Goal: Task Accomplishment & Management: Complete application form

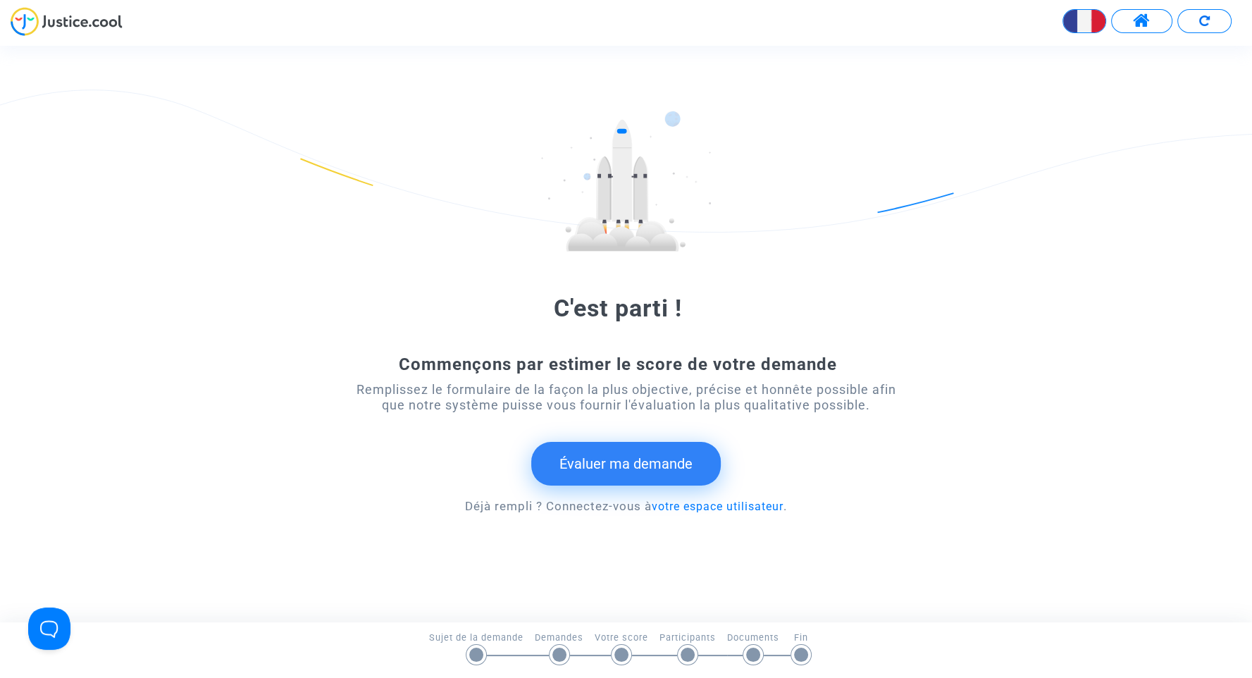
click at [643, 471] on button "Évaluer ma demande" at bounding box center [626, 464] width 190 height 44
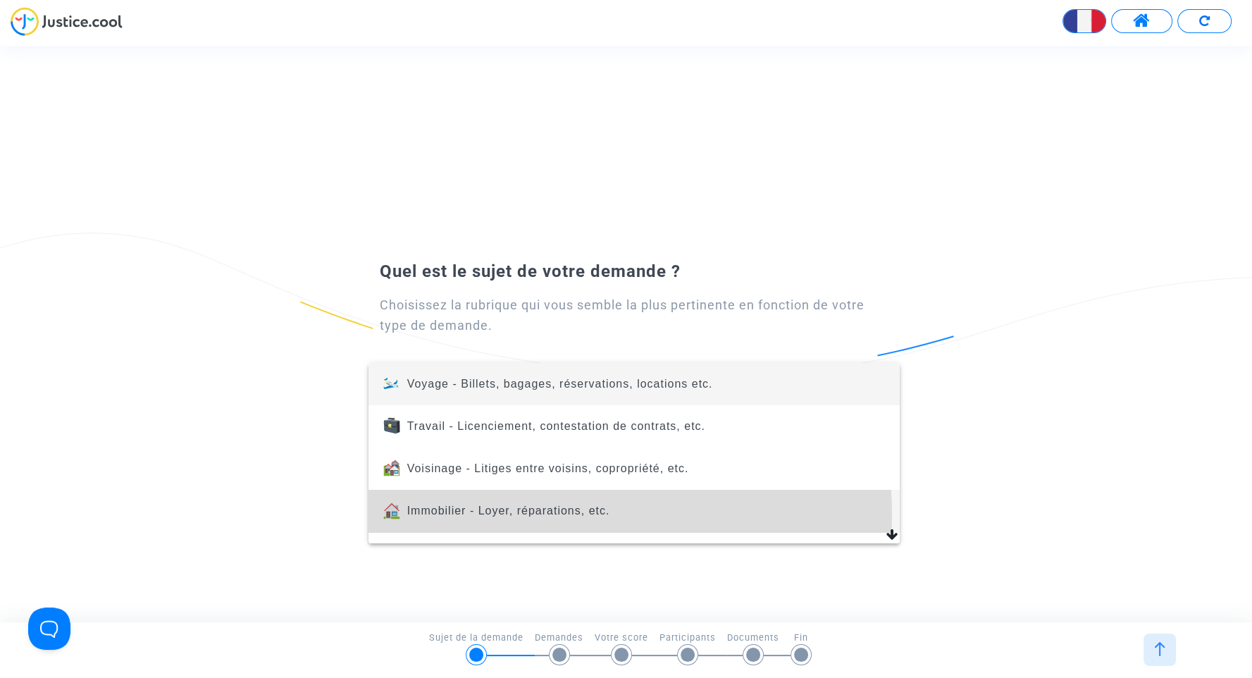
click at [545, 514] on span "Immobilier - Loyer, réparations, etc." at bounding box center [508, 511] width 203 height 12
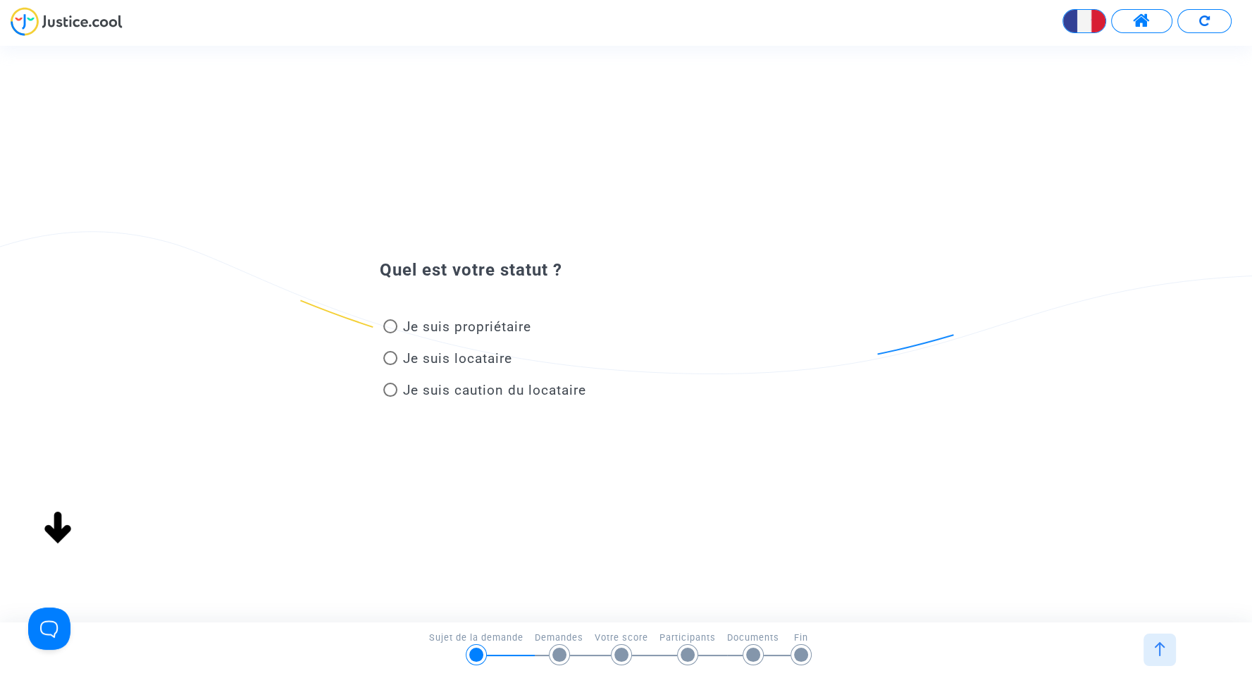
click at [481, 319] on span "Je suis propriétaire" at bounding box center [467, 327] width 128 height 16
click at [390, 333] on input "Je suis propriétaire" at bounding box center [390, 333] width 1 height 1
radio input "true"
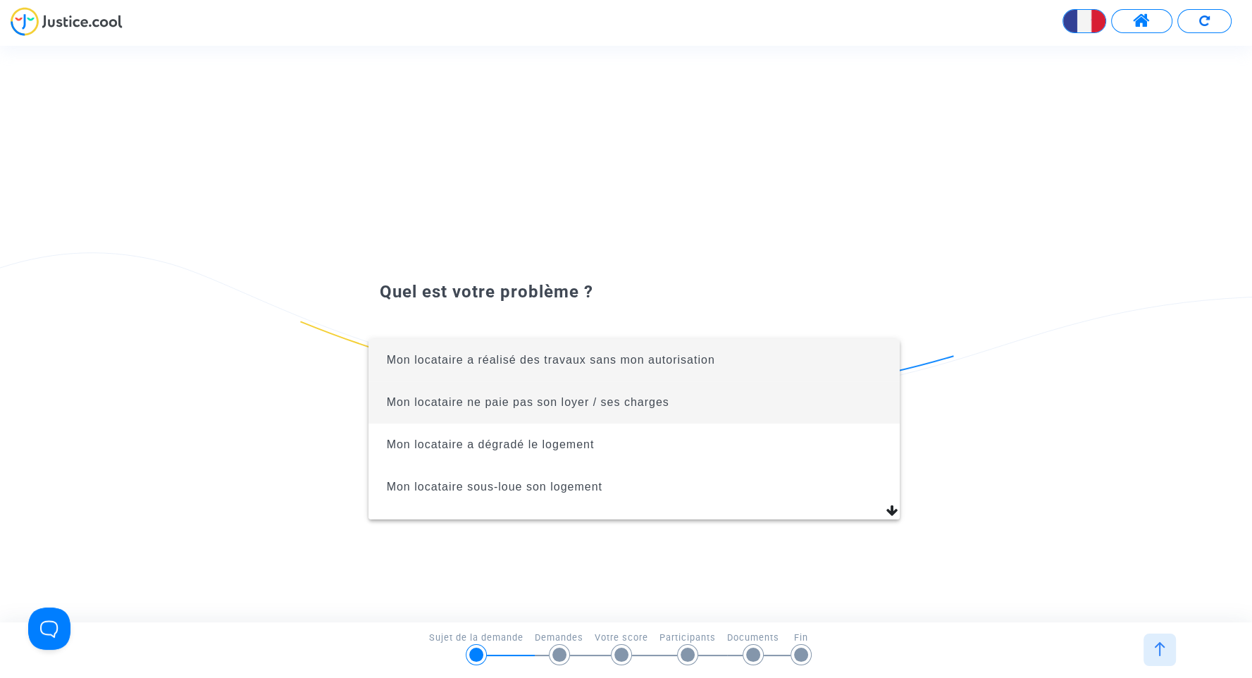
click at [488, 402] on span "Mon locataire ne paie pas son loyer / ses charges" at bounding box center [528, 402] width 283 height 12
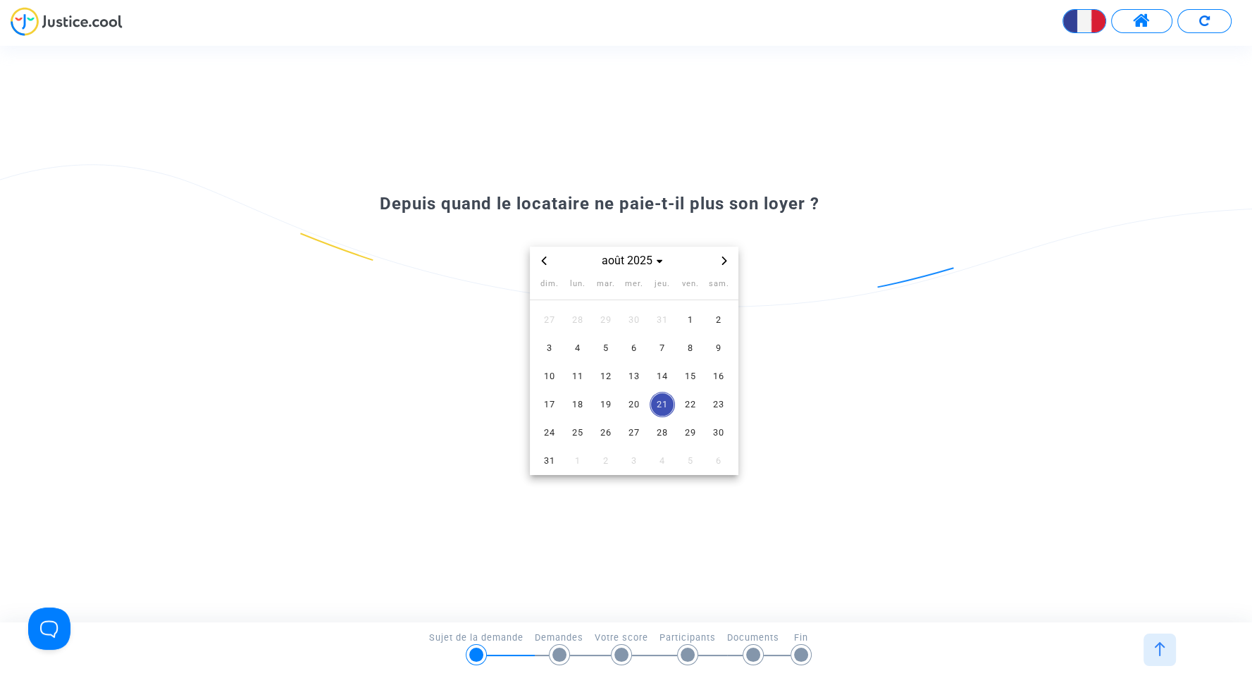
click at [540, 257] on icon "Previous month" at bounding box center [544, 261] width 8 height 8
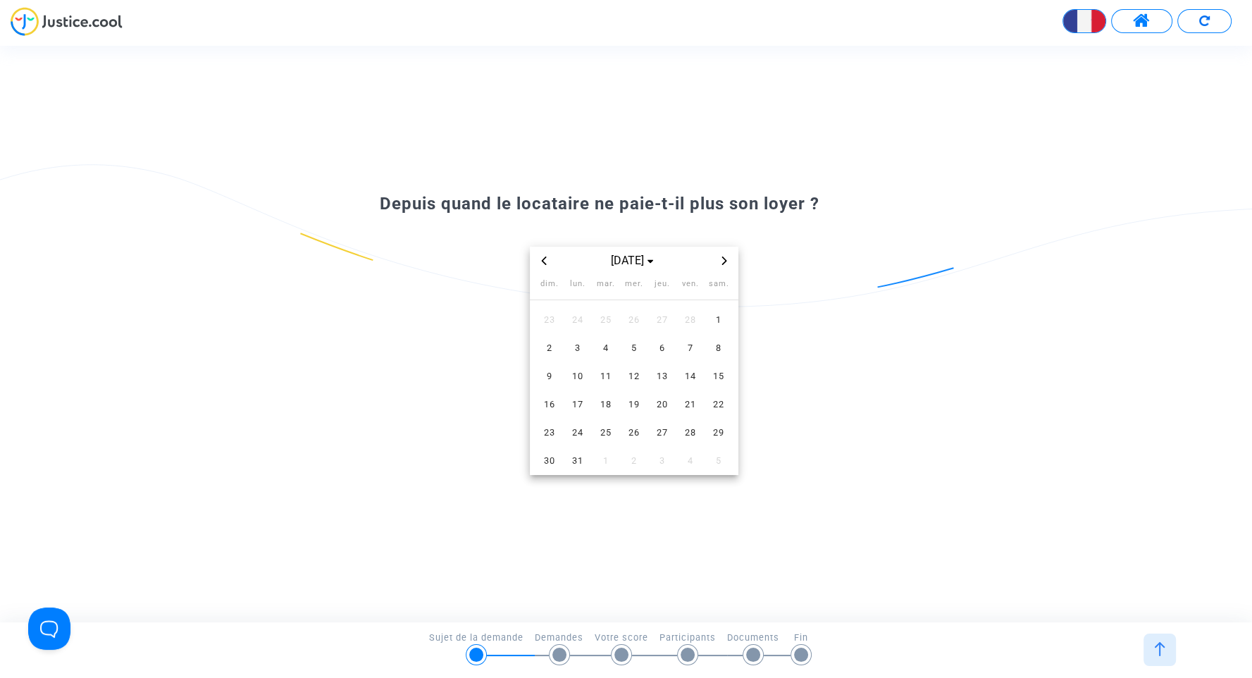
click at [540, 257] on icon "Previous month" at bounding box center [544, 261] width 8 height 8
click at [641, 314] on span "1" at bounding box center [634, 319] width 25 height 25
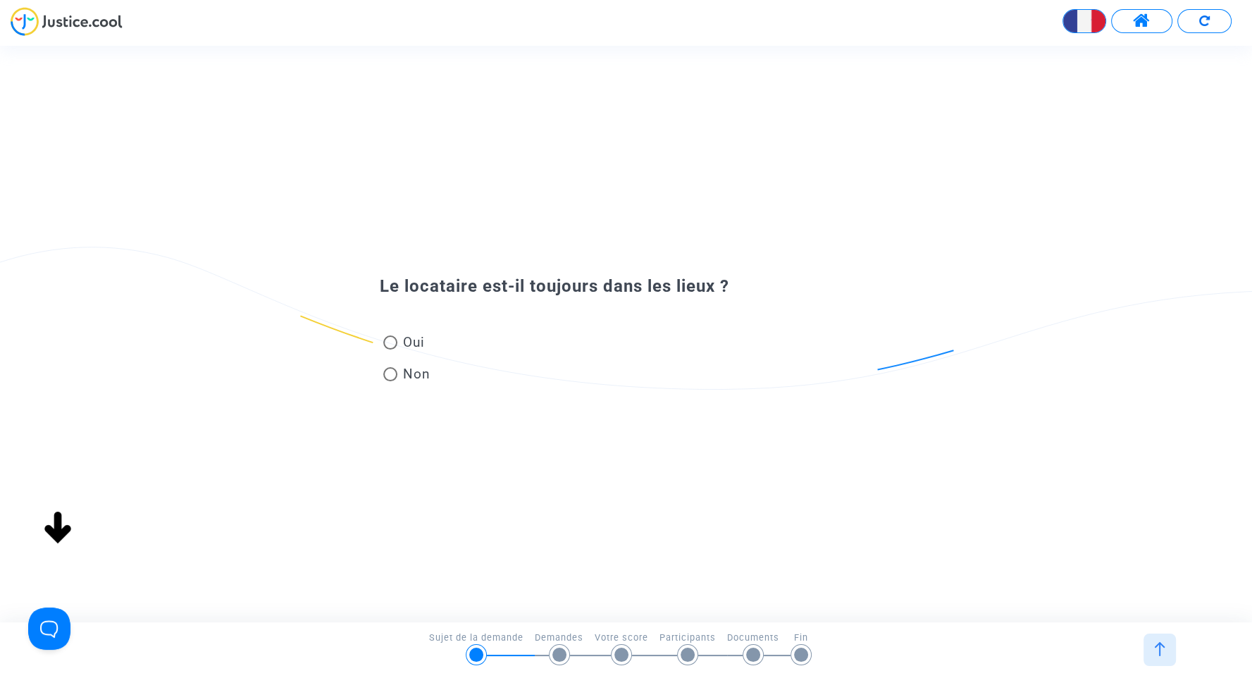
click at [412, 342] on span "Oui" at bounding box center [411, 342] width 27 height 19
click at [390, 350] on input "Oui" at bounding box center [390, 350] width 1 height 1
radio input "true"
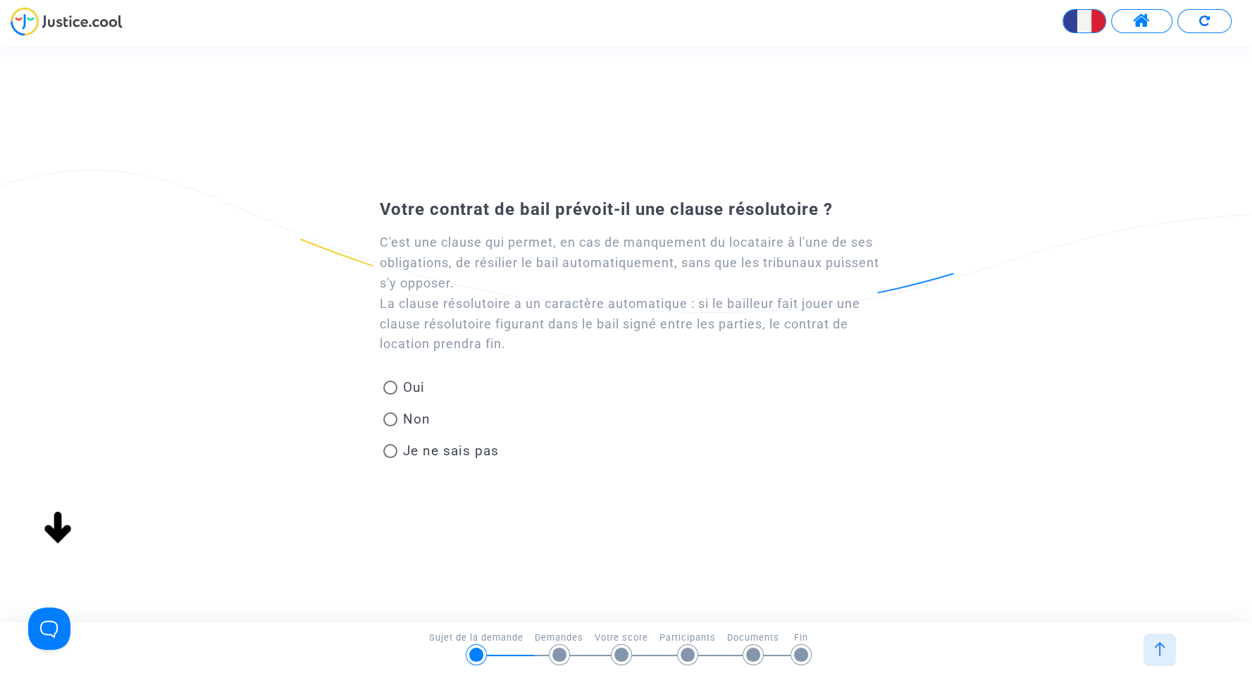
click at [416, 455] on span "Je ne sais pas" at bounding box center [451, 451] width 96 height 16
click at [390, 458] on input "Je ne sais pas" at bounding box center [390, 458] width 1 height 1
radio input "true"
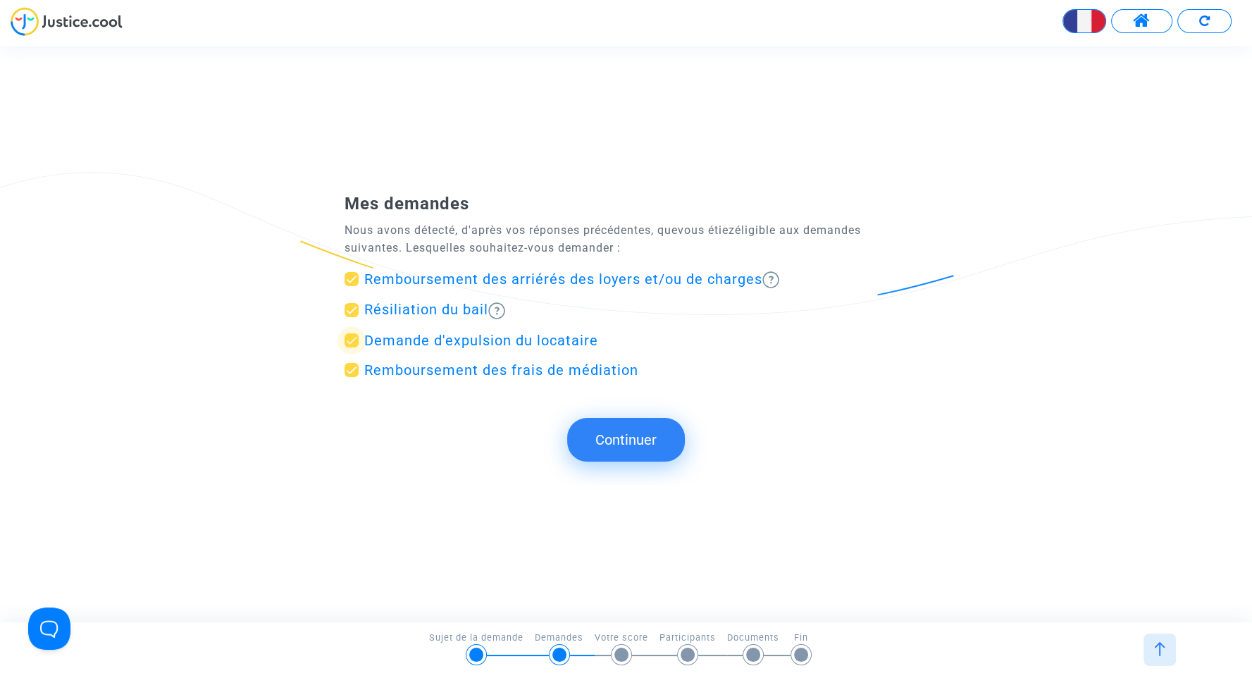
click at [431, 338] on span "Demande d'expulsion du locataire" at bounding box center [481, 340] width 234 height 17
click at [352, 347] on input "Demande d'expulsion du locataire" at bounding box center [351, 347] width 1 height 1
click at [355, 340] on span at bounding box center [352, 340] width 14 height 14
click at [352, 347] on input "Demande d'expulsion du locataire" at bounding box center [351, 347] width 1 height 1
checkbox input "true"
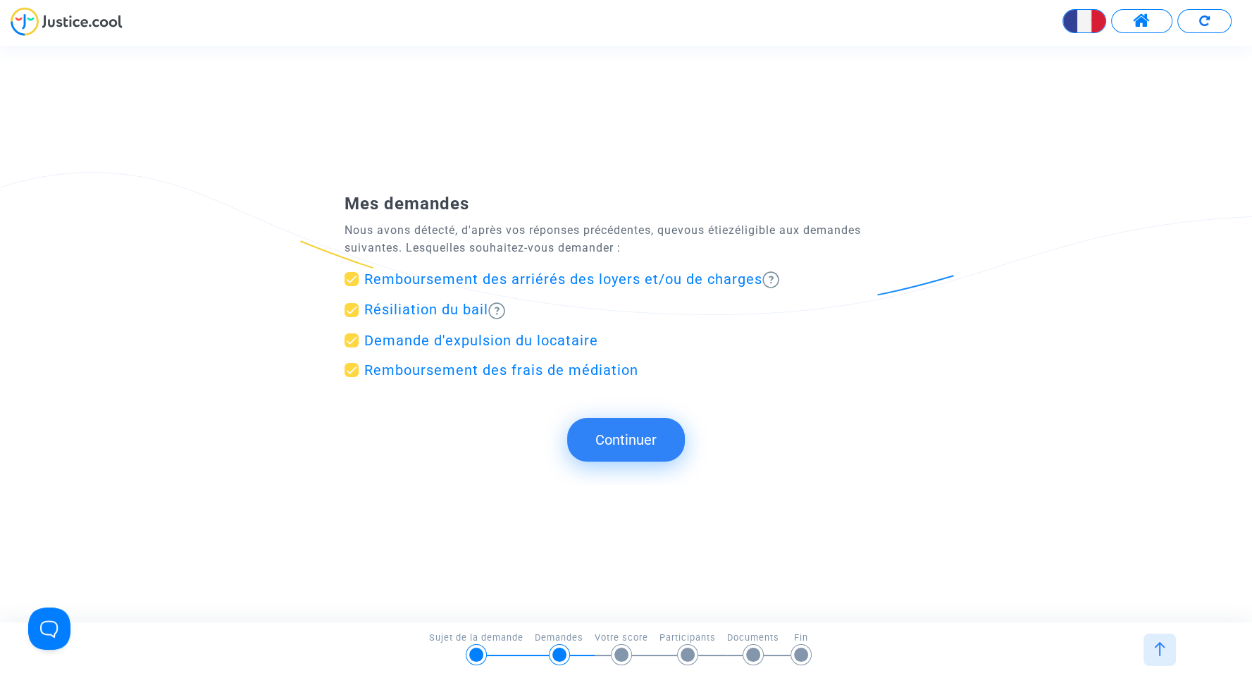
click at [615, 438] on button "Continuer" at bounding box center [626, 440] width 118 height 44
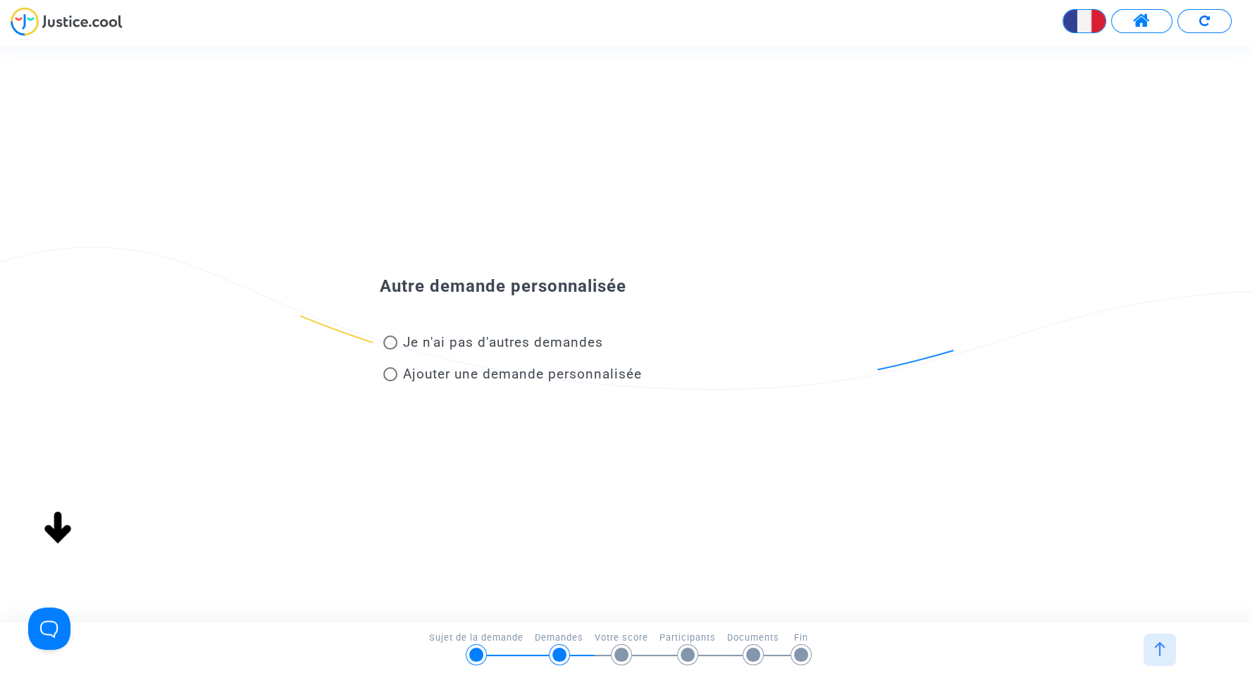
click at [529, 340] on span "Je n'ai pas d'autres demandes" at bounding box center [503, 342] width 200 height 16
click at [390, 350] on input "Je n'ai pas d'autres demandes" at bounding box center [390, 350] width 1 height 1
radio input "true"
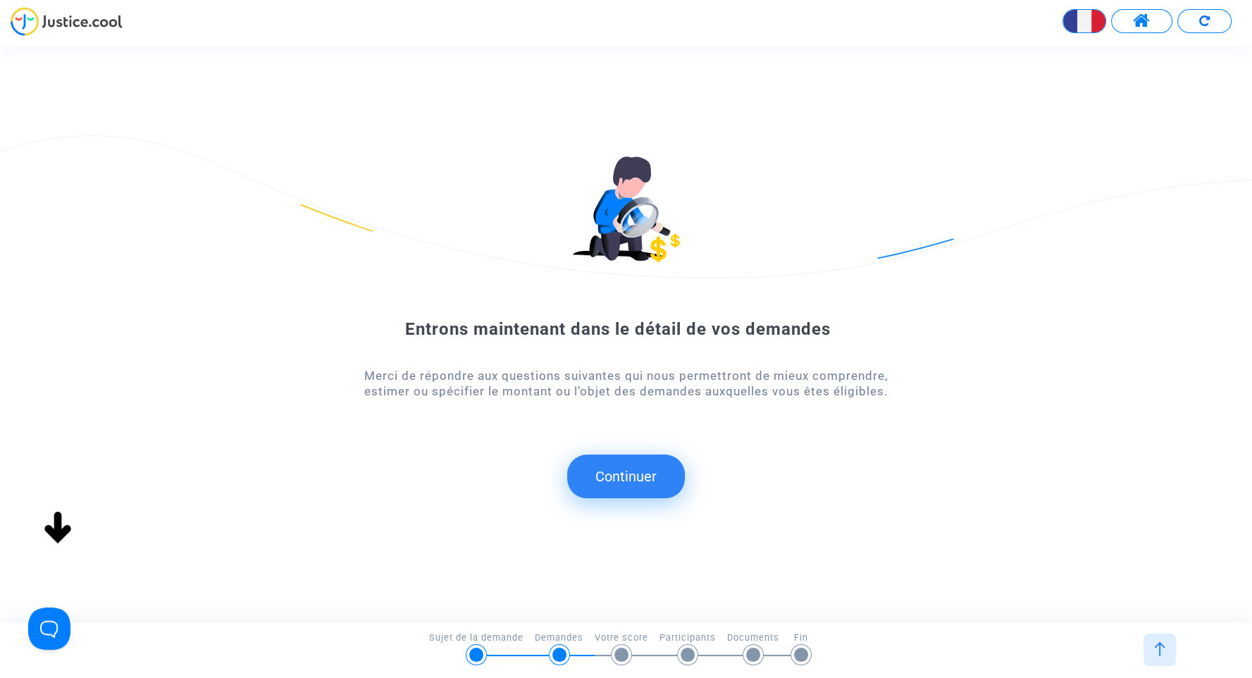
click at [630, 477] on button "Continuer" at bounding box center [626, 477] width 118 height 44
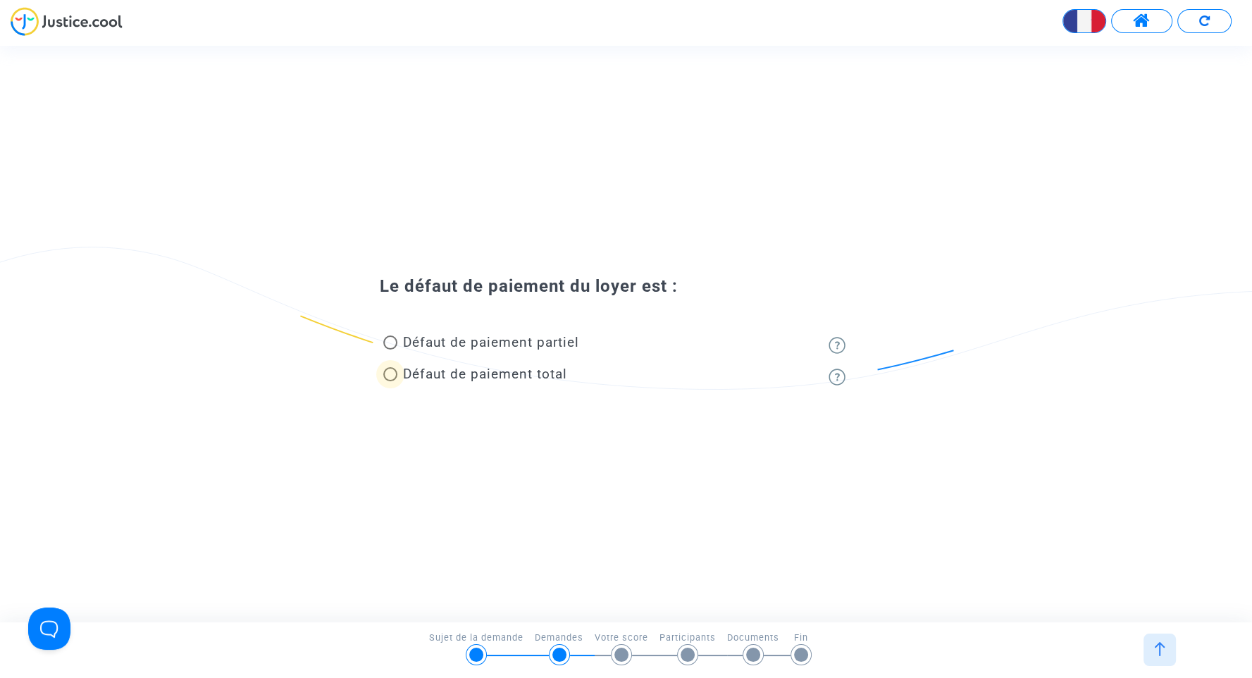
click at [501, 373] on span "Défaut de paiement total" at bounding box center [485, 374] width 164 height 16
click at [390, 381] on input "Défaut de paiement total" at bounding box center [390, 381] width 1 height 1
radio input "true"
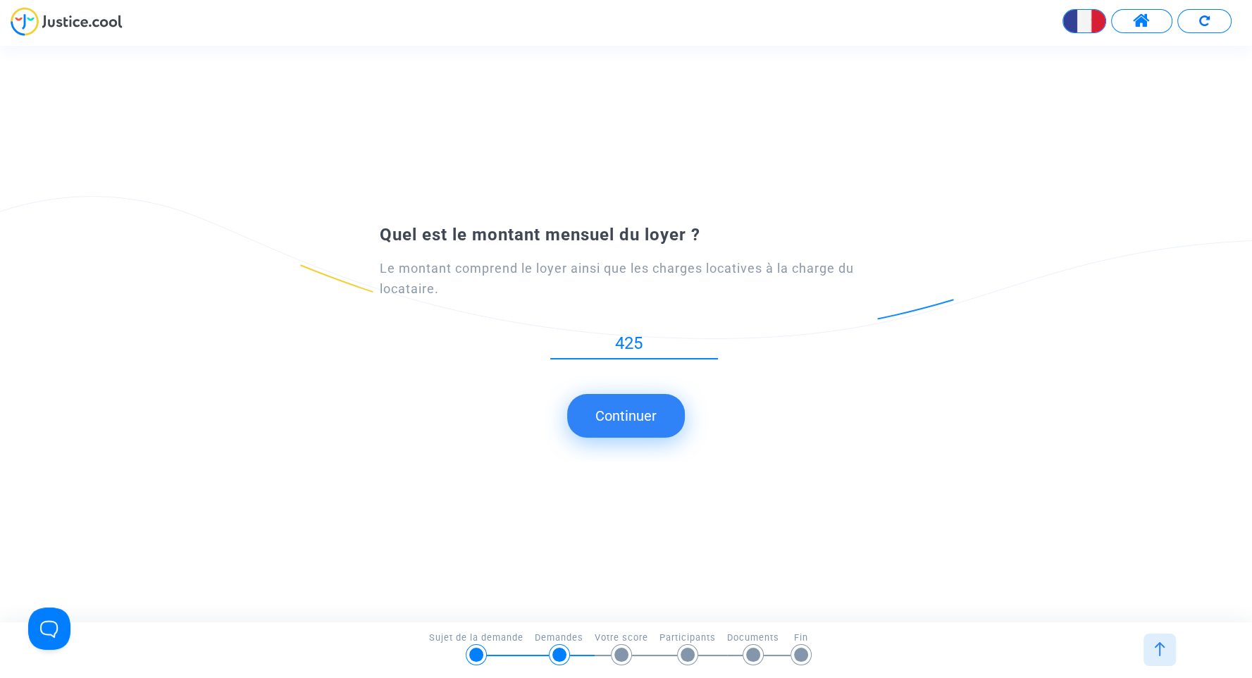
type input "425"
click at [655, 417] on button "Continuer" at bounding box center [626, 416] width 118 height 44
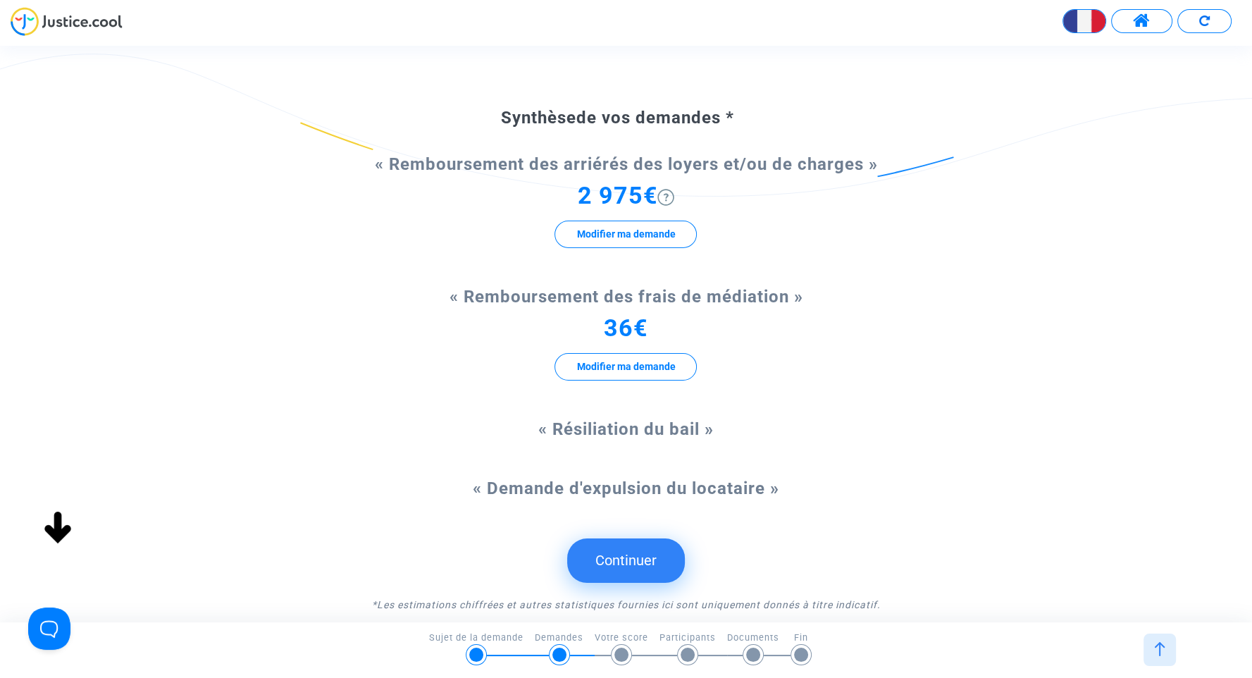
scroll to position [116, 0]
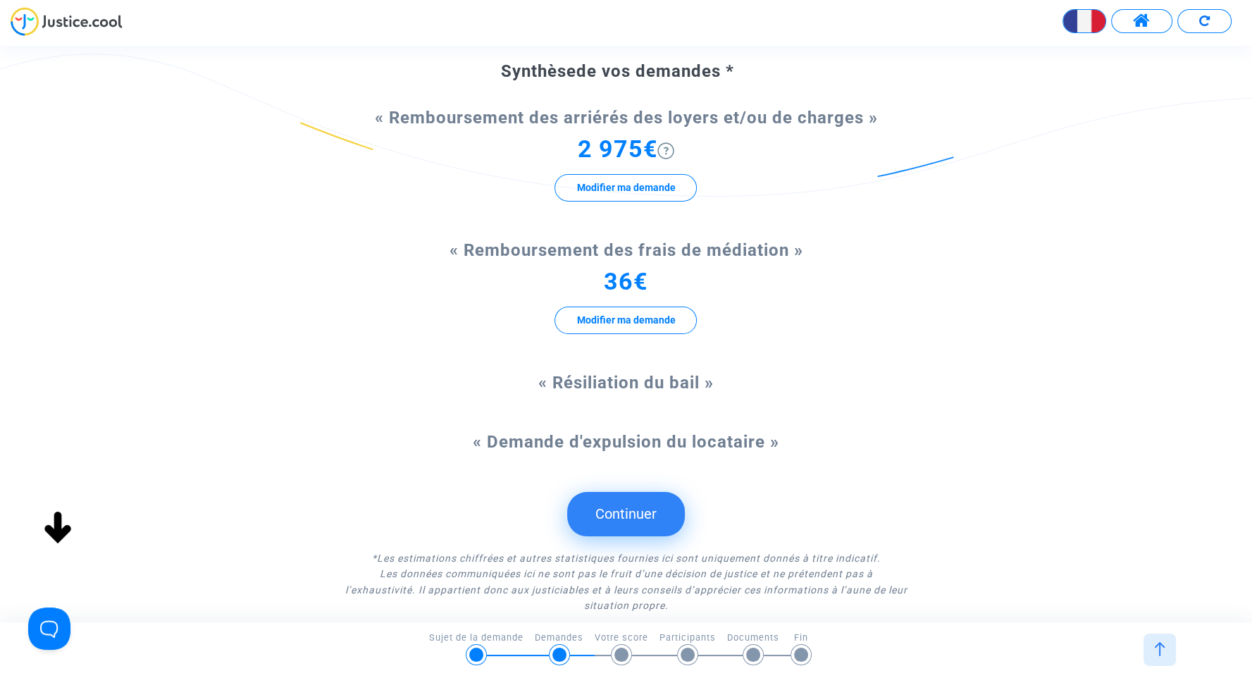
click at [645, 536] on button "Continuer" at bounding box center [626, 514] width 118 height 44
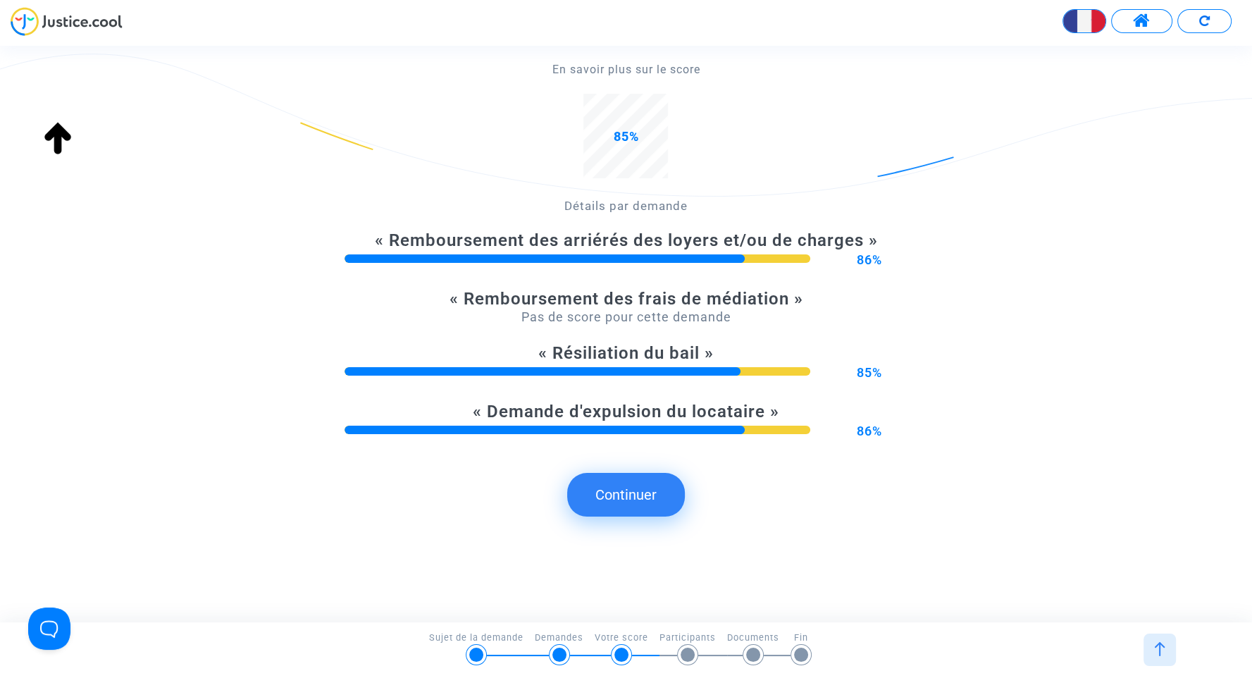
scroll to position [258, 0]
click at [665, 500] on button "Continuer" at bounding box center [626, 495] width 118 height 44
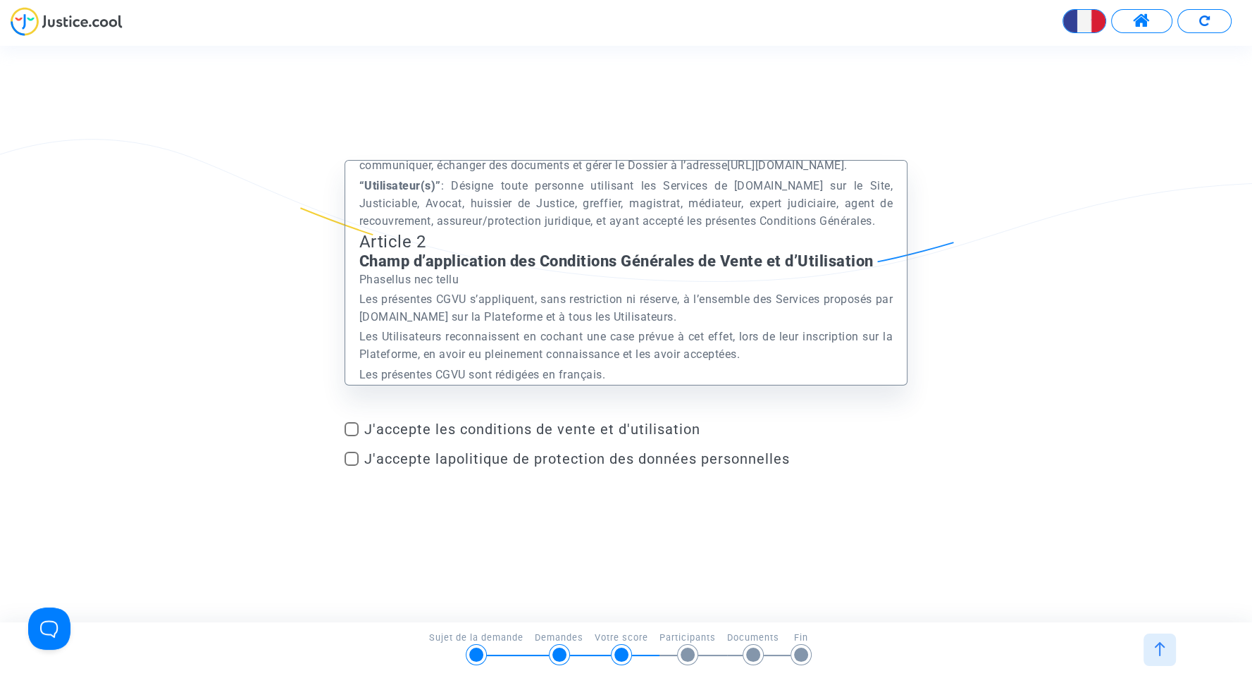
scroll to position [956, 0]
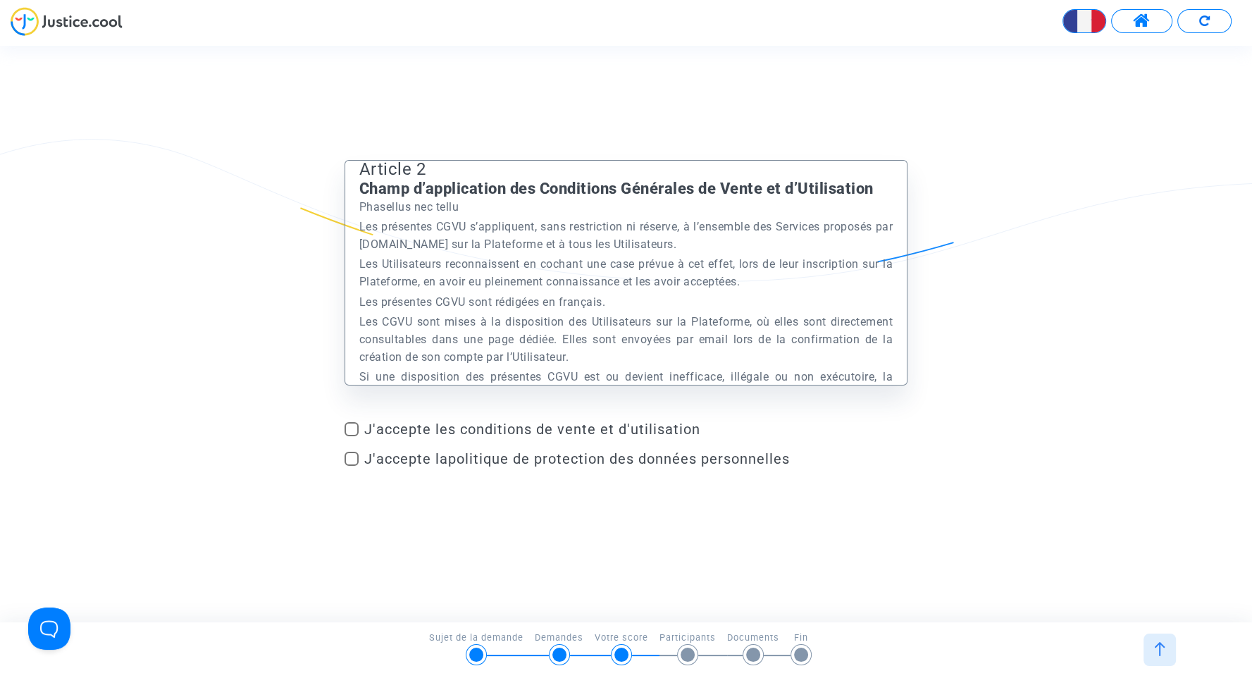
click at [350, 428] on span at bounding box center [352, 429] width 14 height 14
click at [351, 436] on input "J'accepte les conditions de vente et d'utilisation" at bounding box center [351, 436] width 1 height 1
checkbox input "true"
click at [355, 457] on span at bounding box center [352, 459] width 14 height 14
click at [352, 466] on input "J'accepte la politique de protection des données personnelles" at bounding box center [351, 466] width 1 height 1
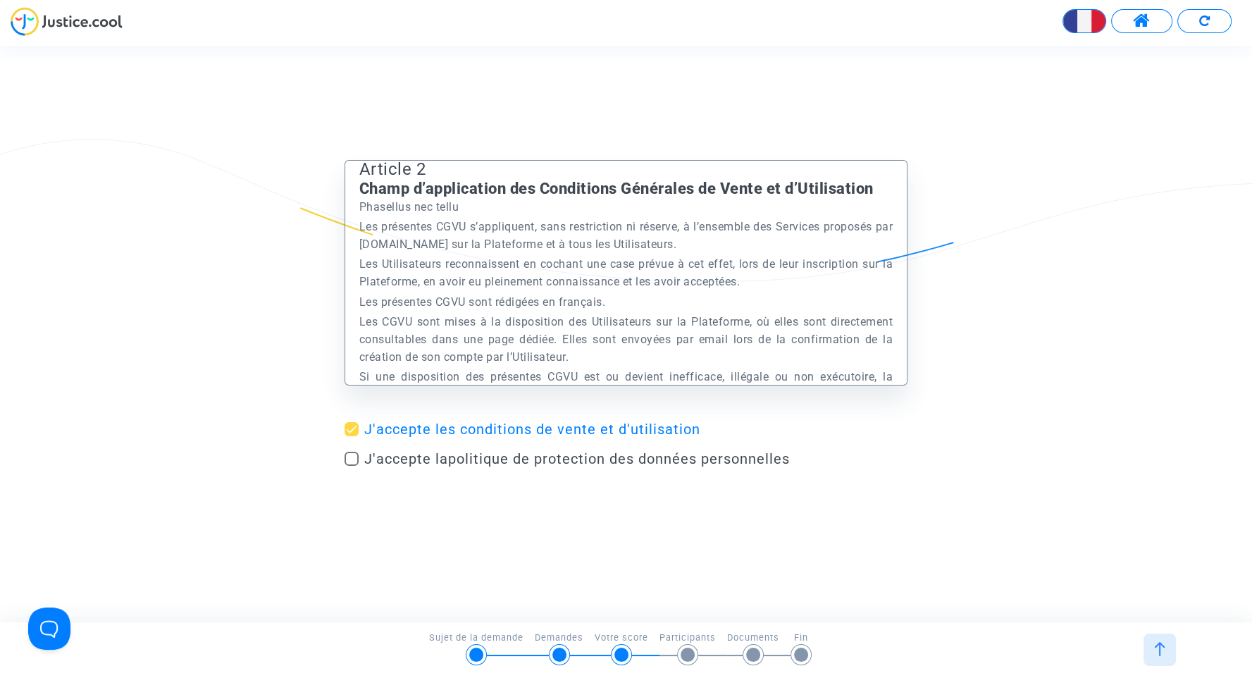
checkbox input "true"
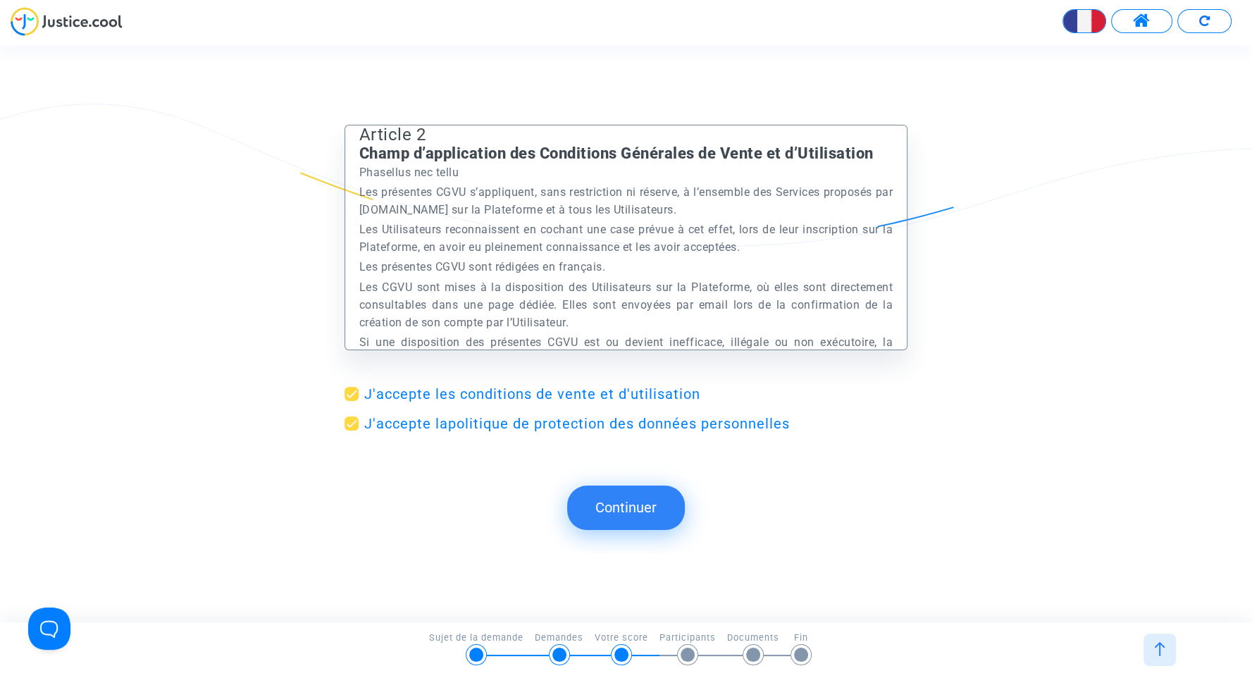
click at [656, 516] on button "Continuer" at bounding box center [626, 508] width 118 height 44
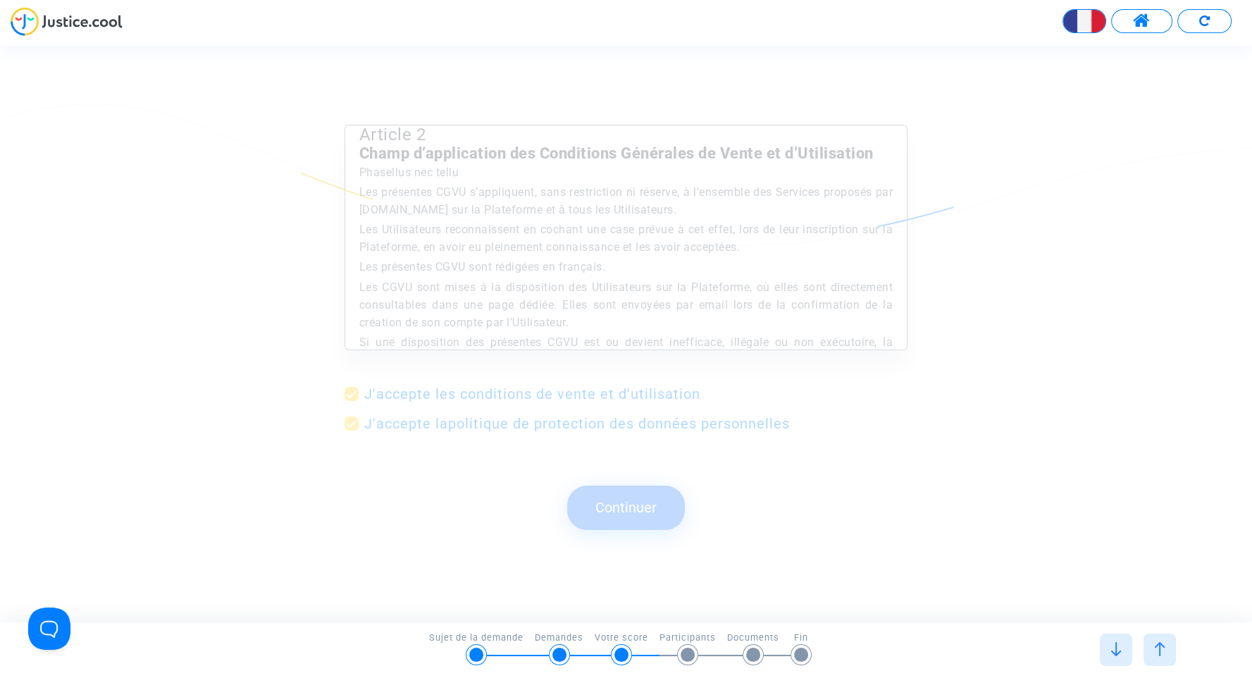
scroll to position [0, 0]
